Goal: Transaction & Acquisition: Subscribe to service/newsletter

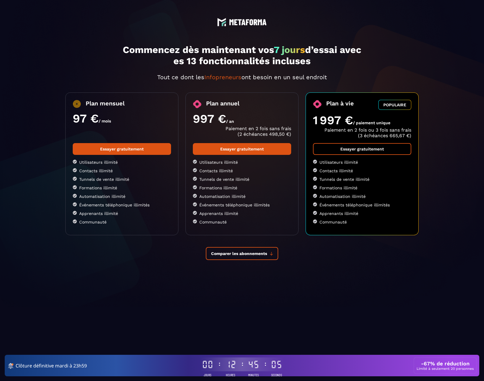
click at [359, 152] on link "Essayer gratuitement" at bounding box center [362, 149] width 98 height 12
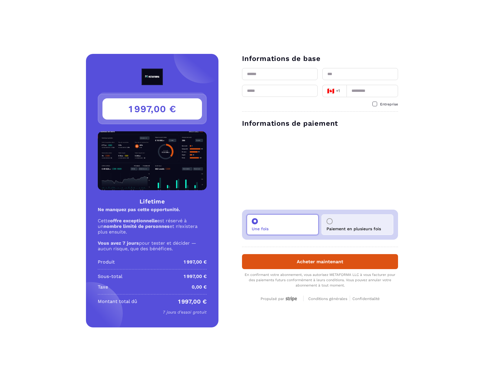
click at [336, 222] on div "Paiement en plusieurs fois" at bounding box center [358, 224] width 72 height 21
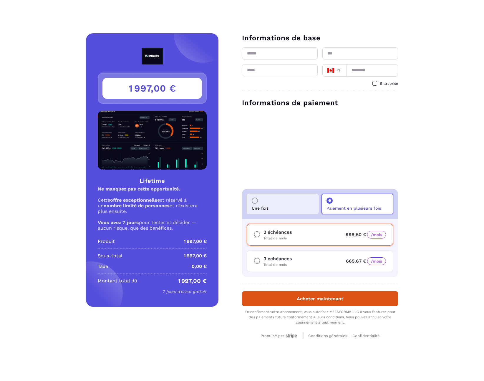
click at [285, 202] on div "Une fois" at bounding box center [283, 204] width 72 height 21
